Goal: Book appointment/travel/reservation

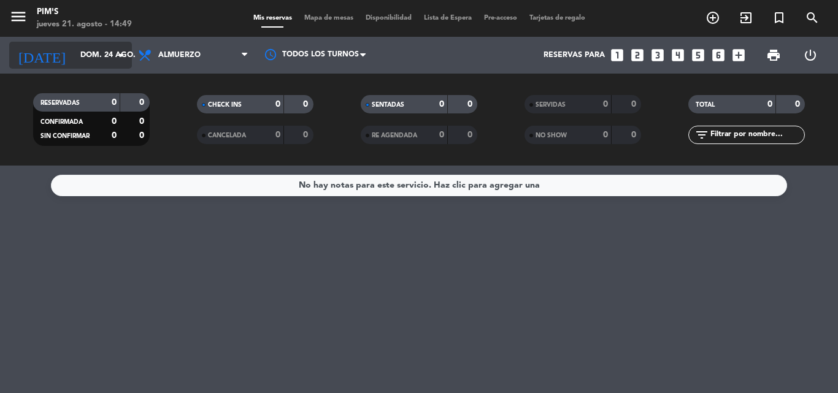
click at [120, 55] on icon "arrow_drop_down" at bounding box center [121, 55] width 15 height 15
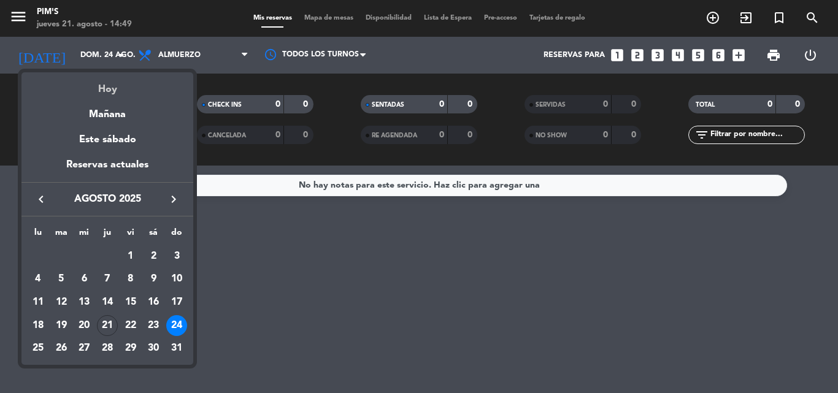
click at [111, 89] on div "Hoy" at bounding box center [107, 84] width 172 height 25
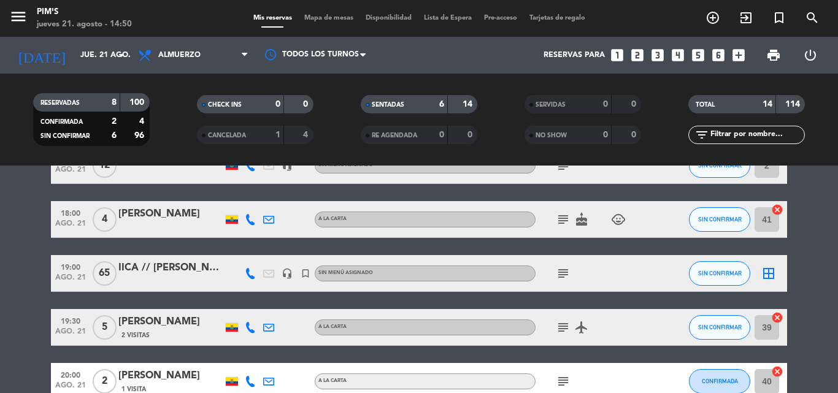
scroll to position [429, 0]
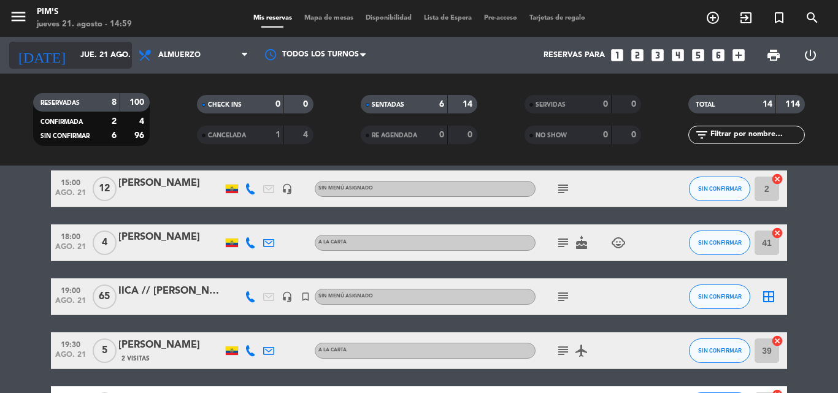
click at [74, 55] on input "jue. 21 ago." at bounding box center [126, 55] width 104 height 21
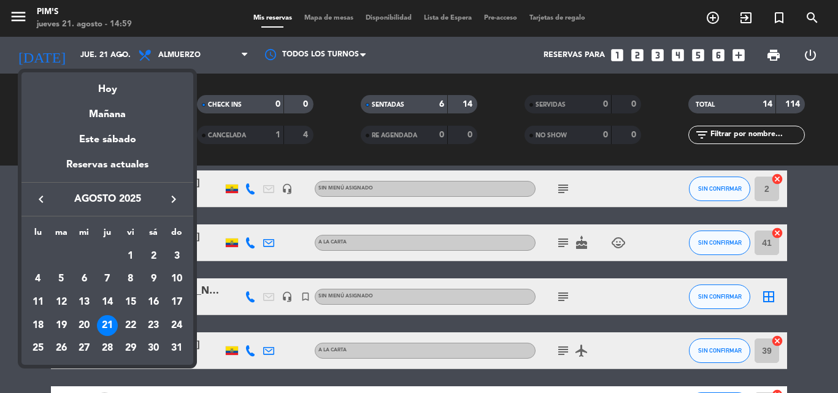
click at [104, 85] on div "Hoy" at bounding box center [107, 84] width 172 height 25
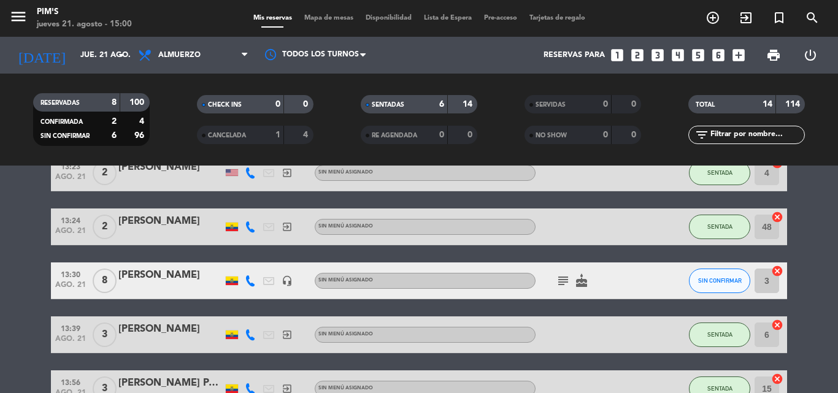
scroll to position [121, 0]
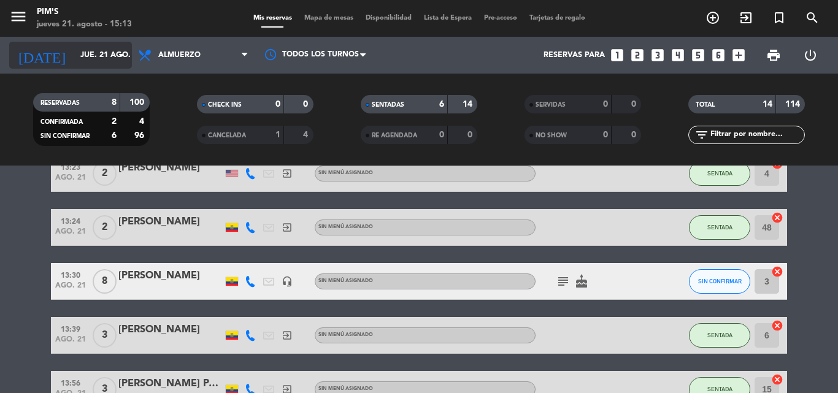
click at [108, 51] on input "jue. 21 ago." at bounding box center [126, 55] width 104 height 21
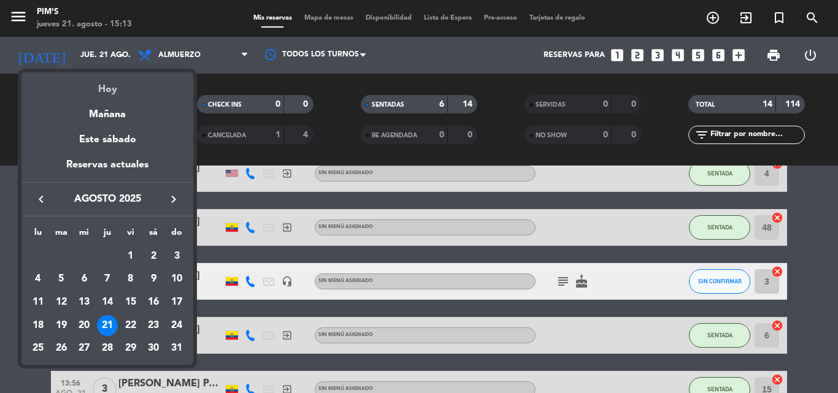
click at [99, 87] on div "Hoy" at bounding box center [107, 84] width 172 height 25
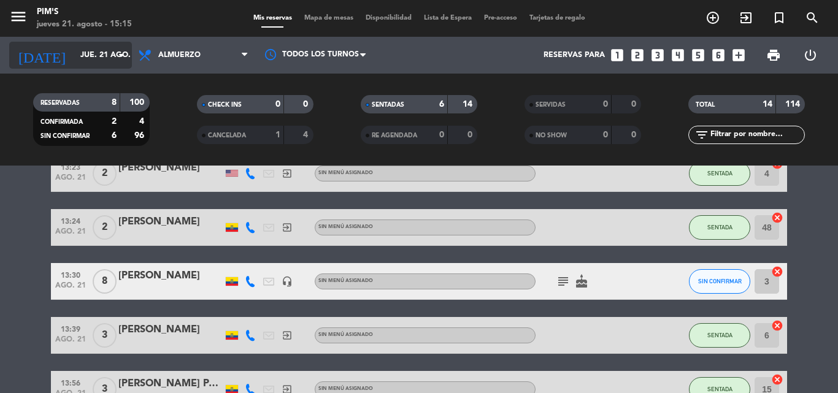
click at [121, 48] on icon "arrow_drop_down" at bounding box center [121, 55] width 15 height 15
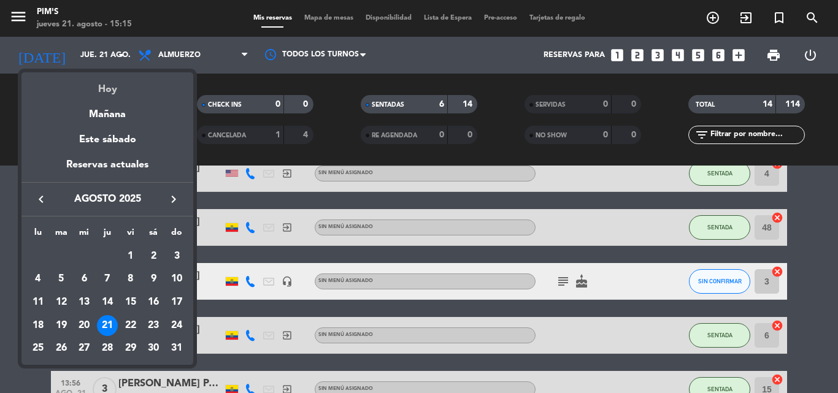
click at [110, 87] on div "Hoy" at bounding box center [107, 84] width 172 height 25
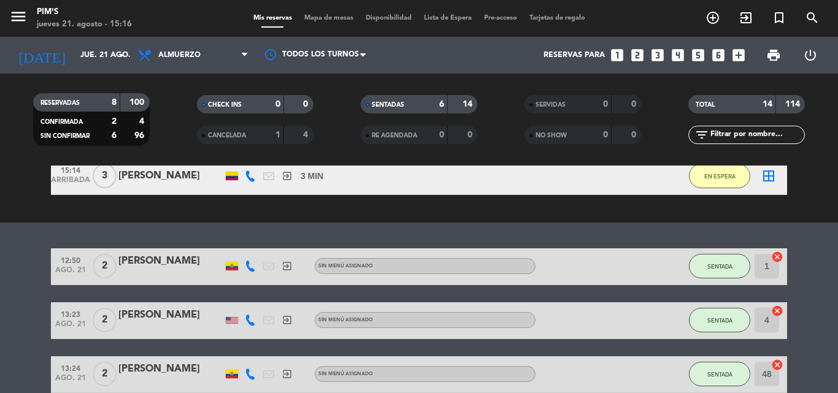
scroll to position [268, 0]
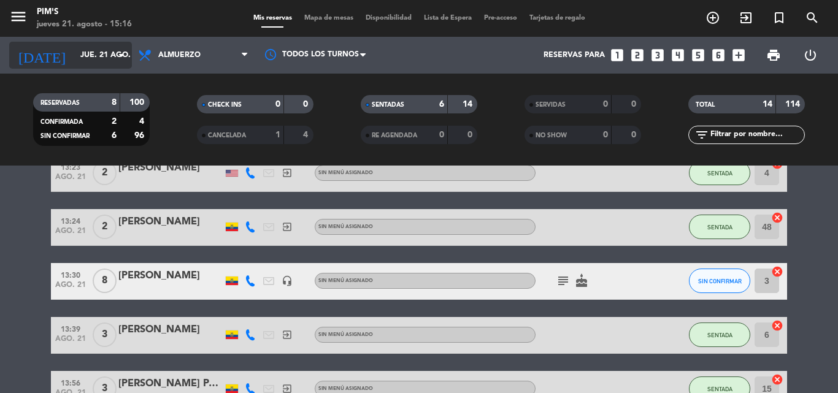
click at [110, 57] on input "jue. 21 ago." at bounding box center [126, 55] width 104 height 21
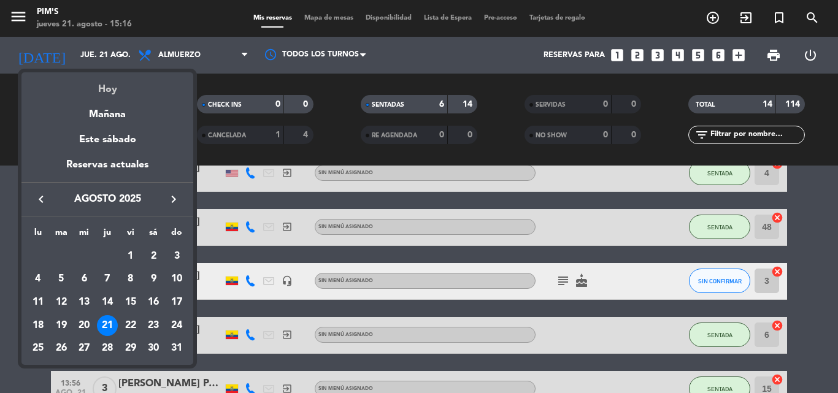
click at [101, 92] on div "Hoy" at bounding box center [107, 84] width 172 height 25
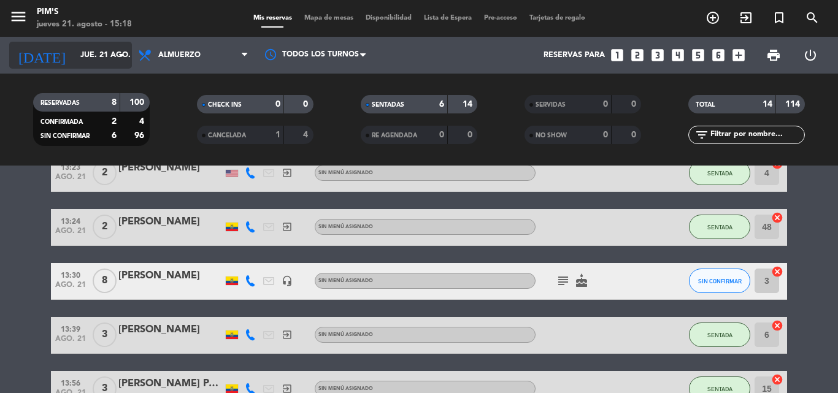
click at [114, 48] on input "jue. 21 ago." at bounding box center [126, 55] width 104 height 21
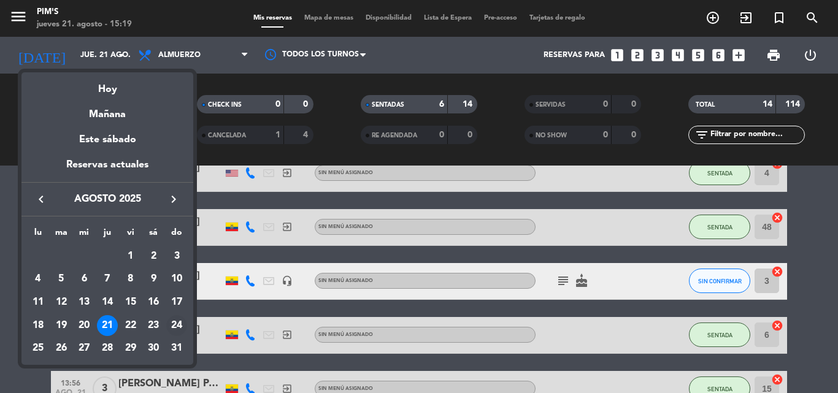
click at [175, 321] on div "24" at bounding box center [176, 325] width 21 height 21
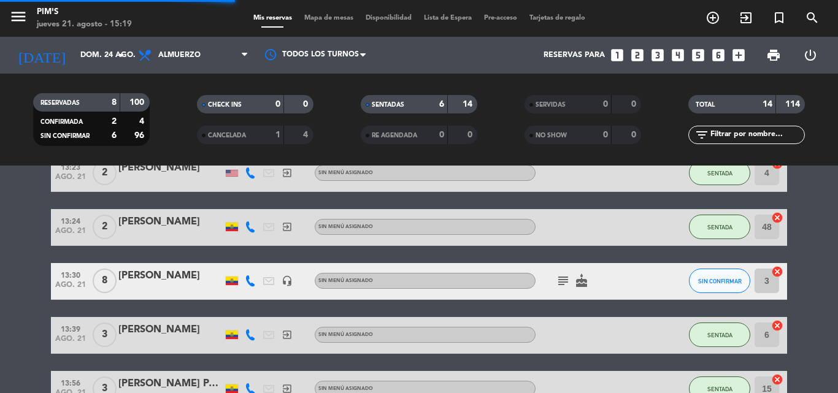
scroll to position [0, 0]
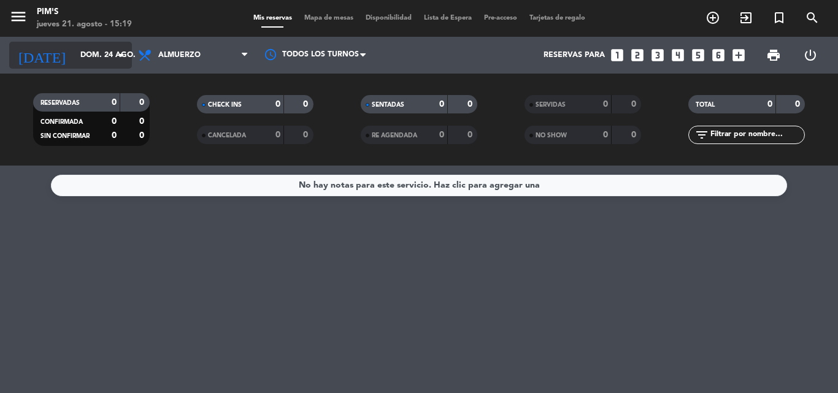
click at [118, 52] on icon "arrow_drop_down" at bounding box center [121, 55] width 15 height 15
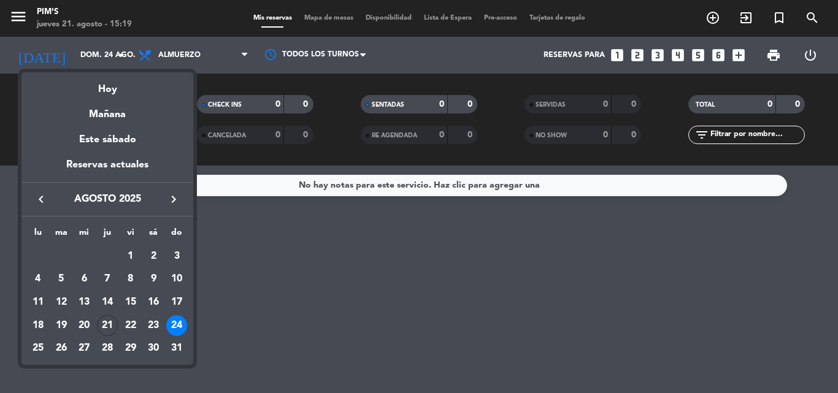
click at [176, 314] on td "24" at bounding box center [176, 325] width 23 height 23
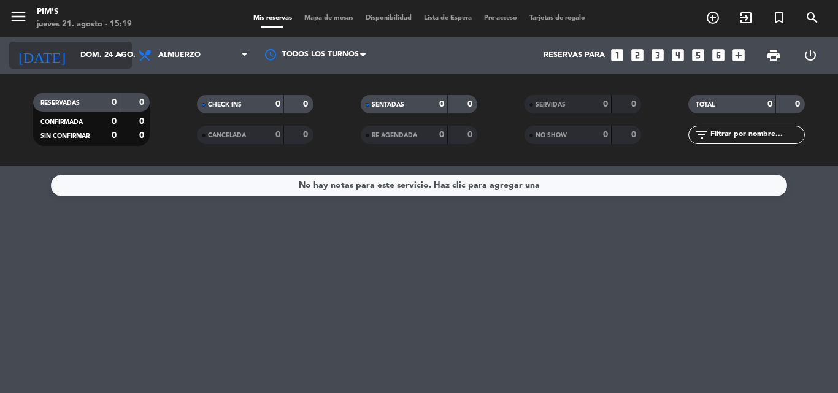
click at [112, 48] on input "dom. 24 ago." at bounding box center [126, 55] width 104 height 21
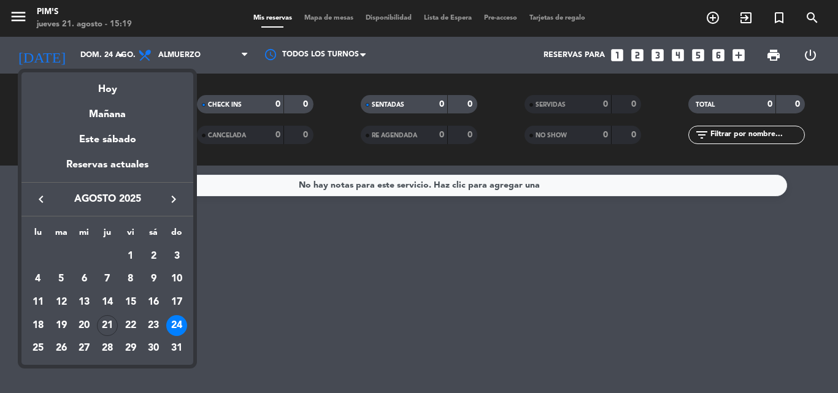
click at [173, 342] on div "31" at bounding box center [176, 349] width 21 height 21
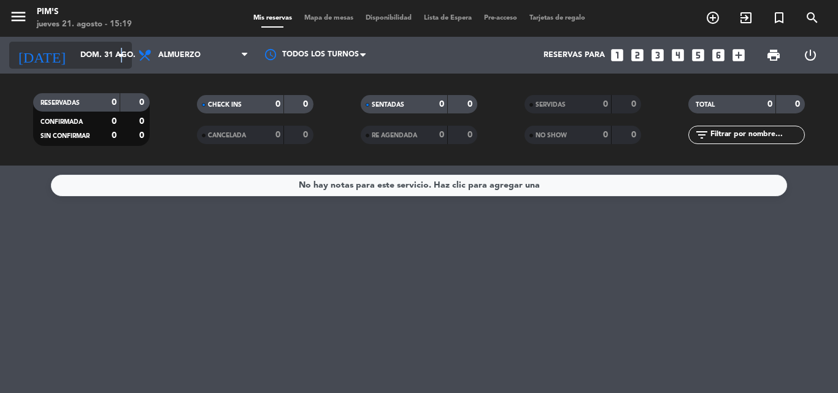
click at [121, 50] on icon "arrow_drop_down" at bounding box center [121, 55] width 15 height 15
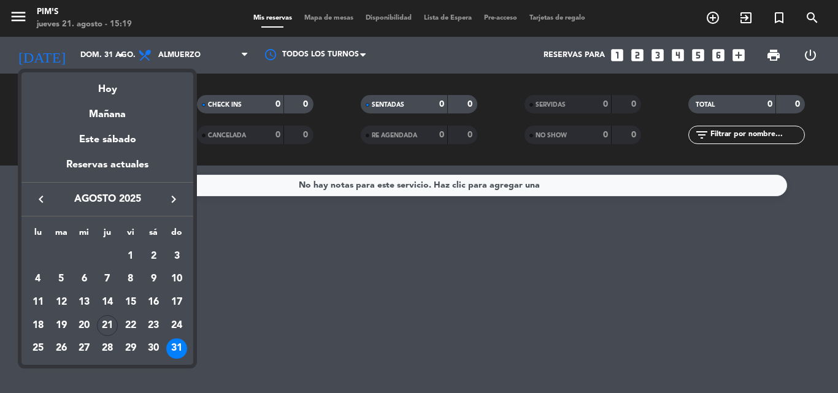
click at [174, 348] on div "31" at bounding box center [176, 349] width 21 height 21
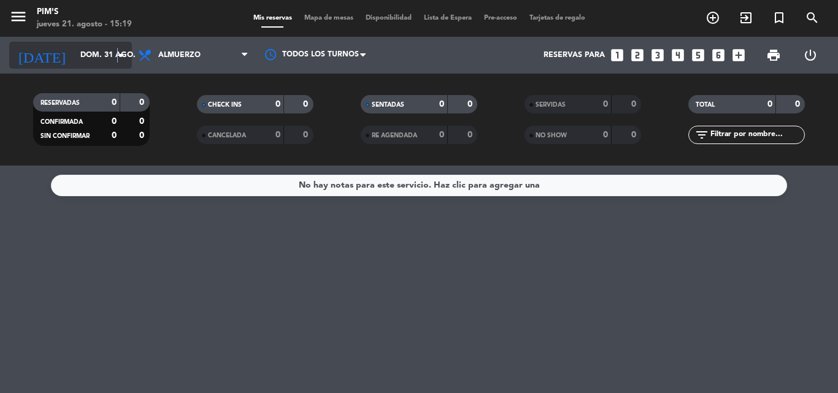
click at [117, 51] on icon "arrow_drop_down" at bounding box center [121, 55] width 15 height 15
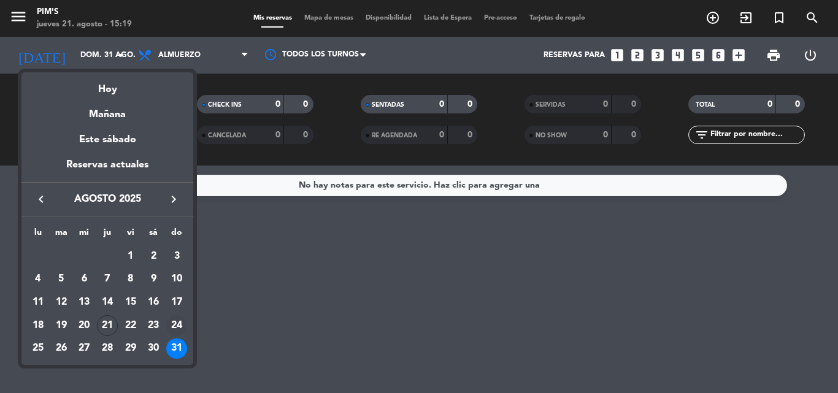
click at [174, 323] on div "24" at bounding box center [176, 325] width 21 height 21
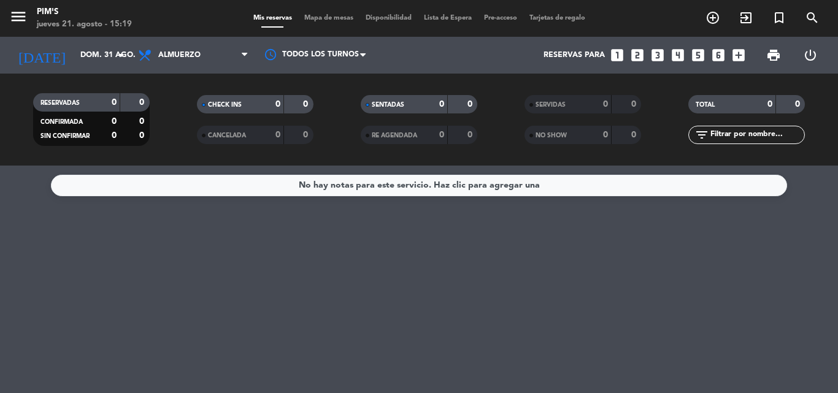
type input "dom. 24 ago."
click at [118, 52] on icon "arrow_drop_down" at bounding box center [121, 55] width 15 height 15
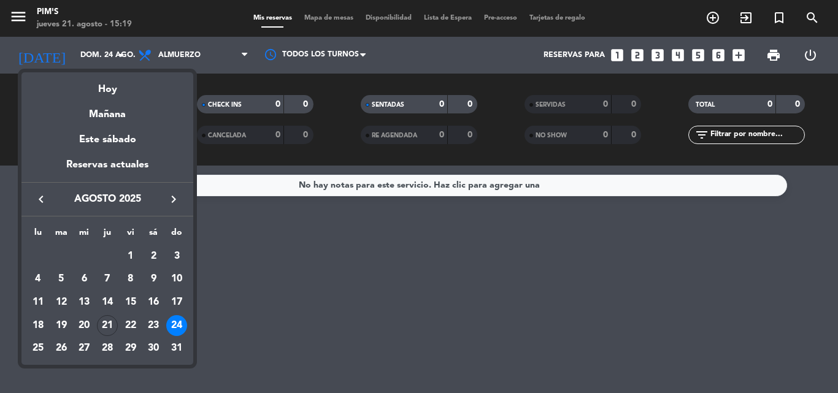
click at [179, 320] on div "24" at bounding box center [176, 325] width 21 height 21
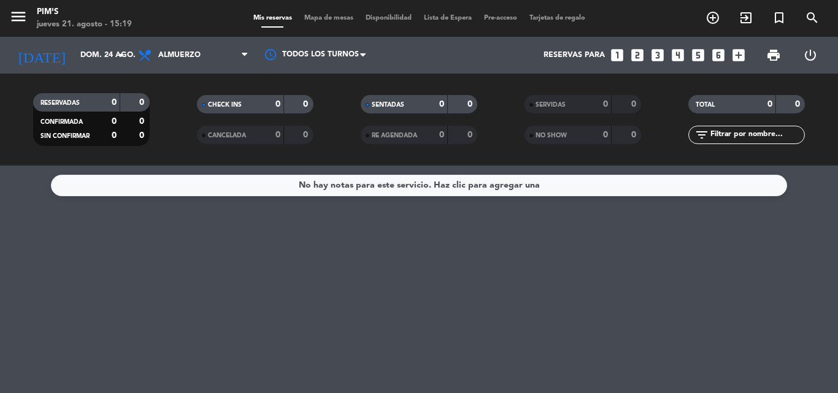
click at [196, 291] on div "No hay notas para este servicio. Haz clic para agregar una" at bounding box center [419, 280] width 838 height 228
click at [118, 53] on icon "arrow_drop_down" at bounding box center [121, 55] width 15 height 15
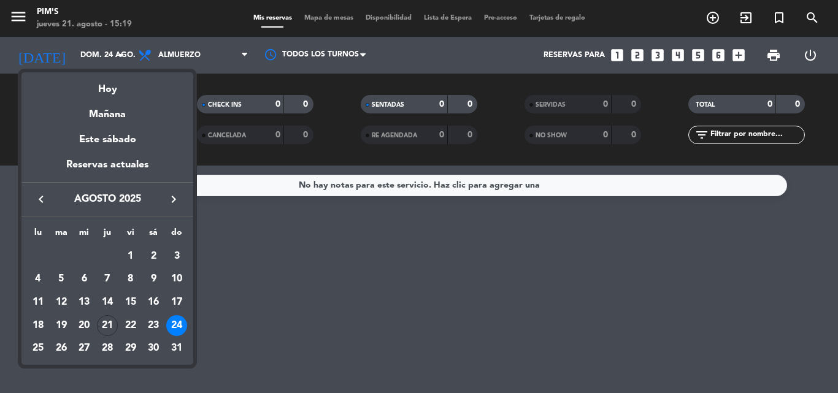
click at [175, 320] on div "24" at bounding box center [176, 325] width 21 height 21
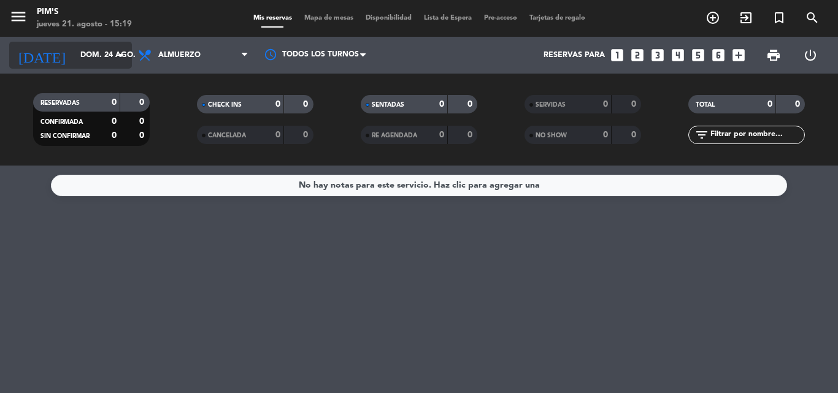
click at [117, 58] on icon "arrow_drop_down" at bounding box center [121, 55] width 15 height 15
